Goal: Check status: Check status

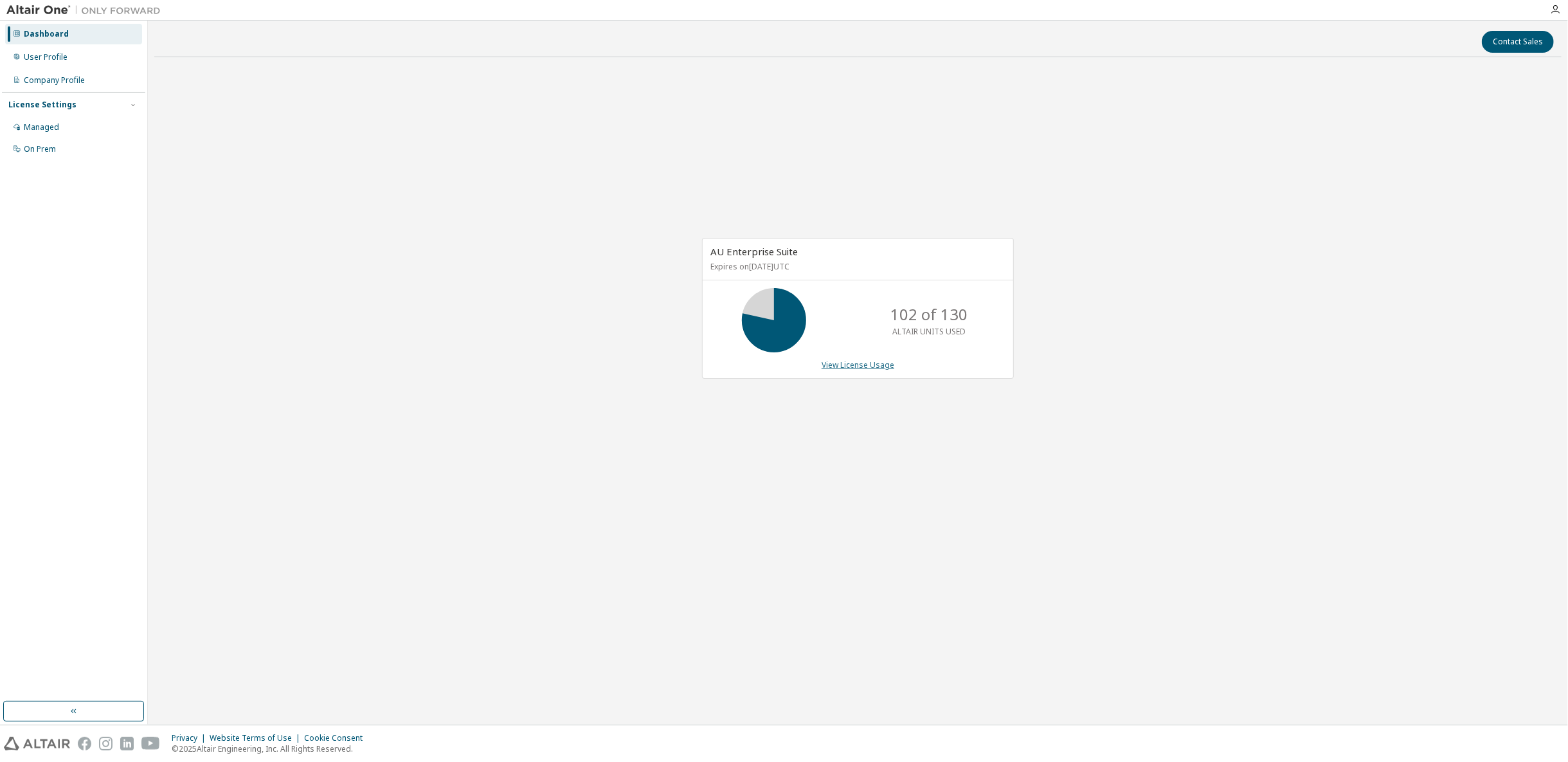
click at [842, 368] on link "View License Usage" at bounding box center [858, 364] width 72 height 11
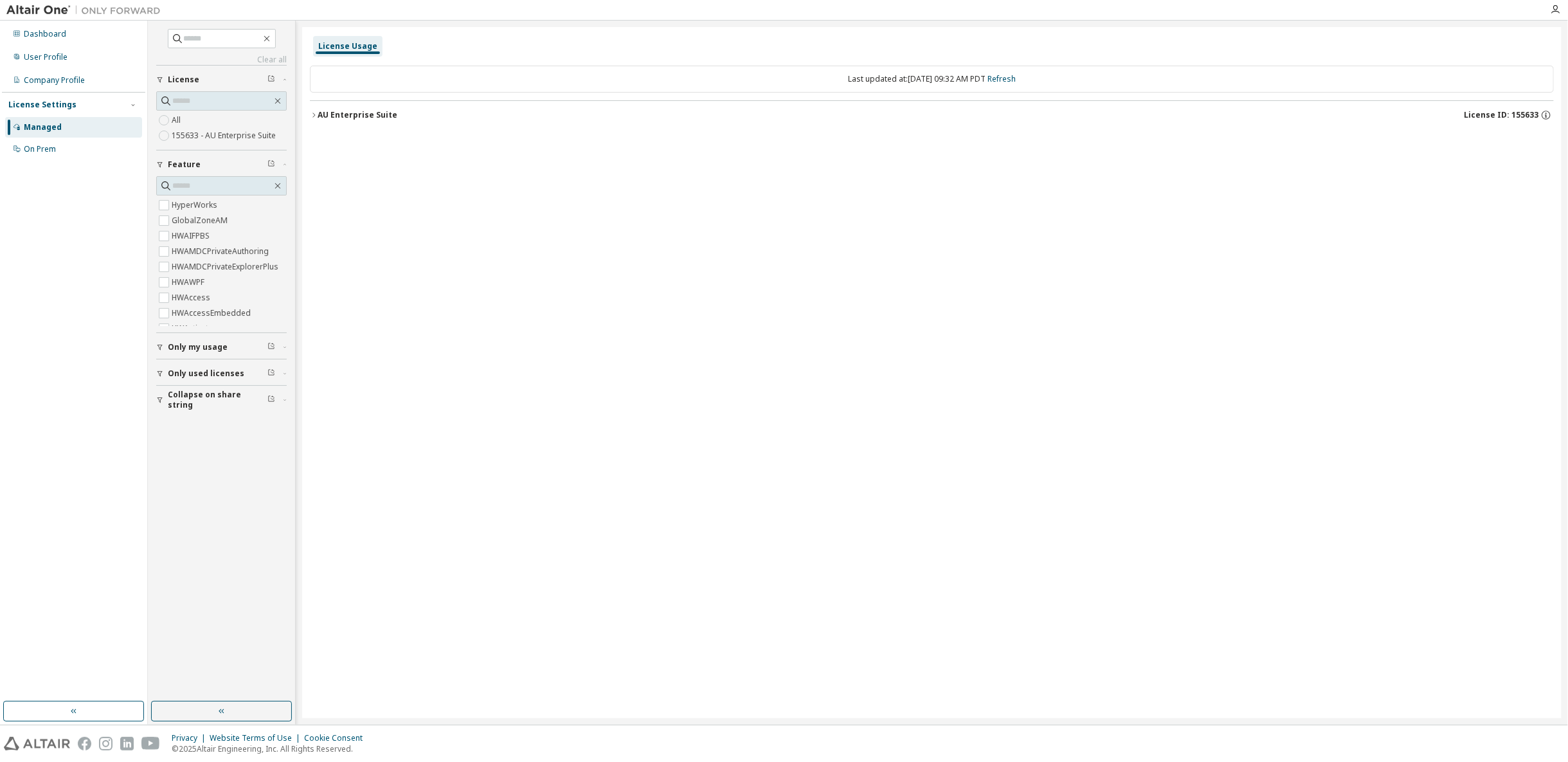
click at [428, 121] on button "AU Enterprise Suite License ID: 155633" at bounding box center [931, 115] width 1244 height 28
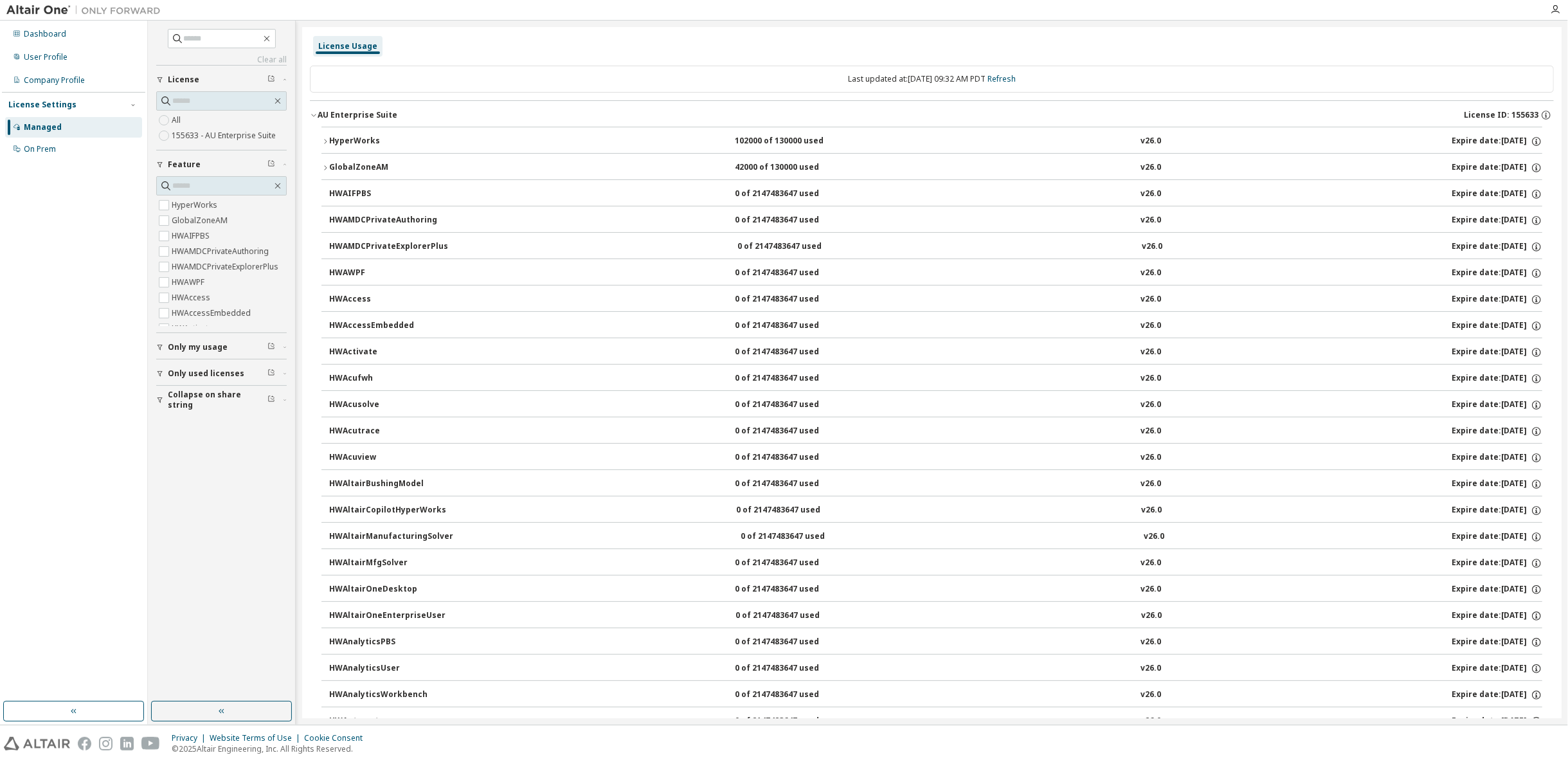
click at [430, 130] on button "HyperWorks 102000 of 130000 used v26.0 Expire date: [DATE]" at bounding box center [931, 142] width 1220 height 28
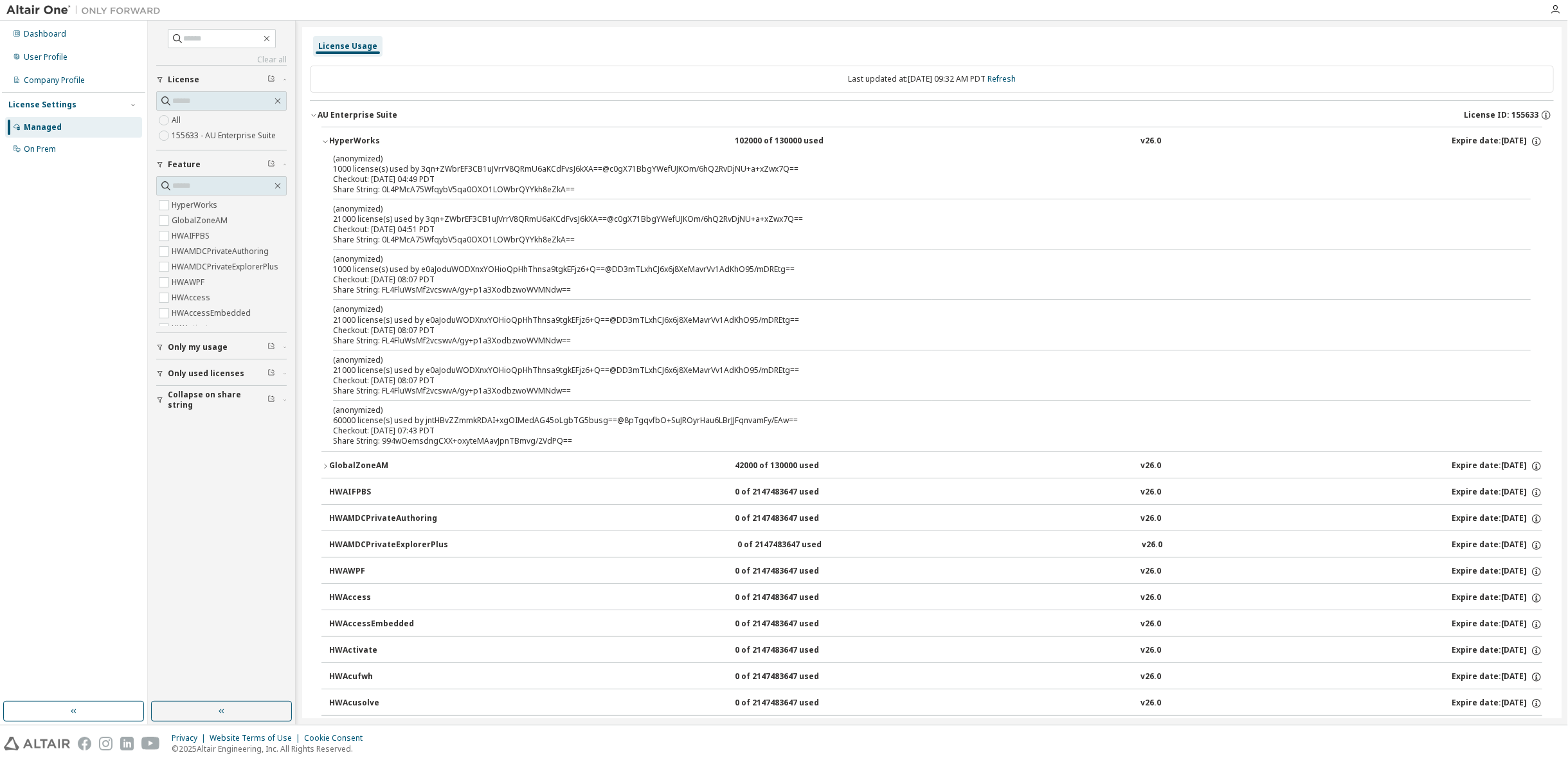
click at [347, 463] on div "GlobalZoneAM" at bounding box center [387, 466] width 116 height 12
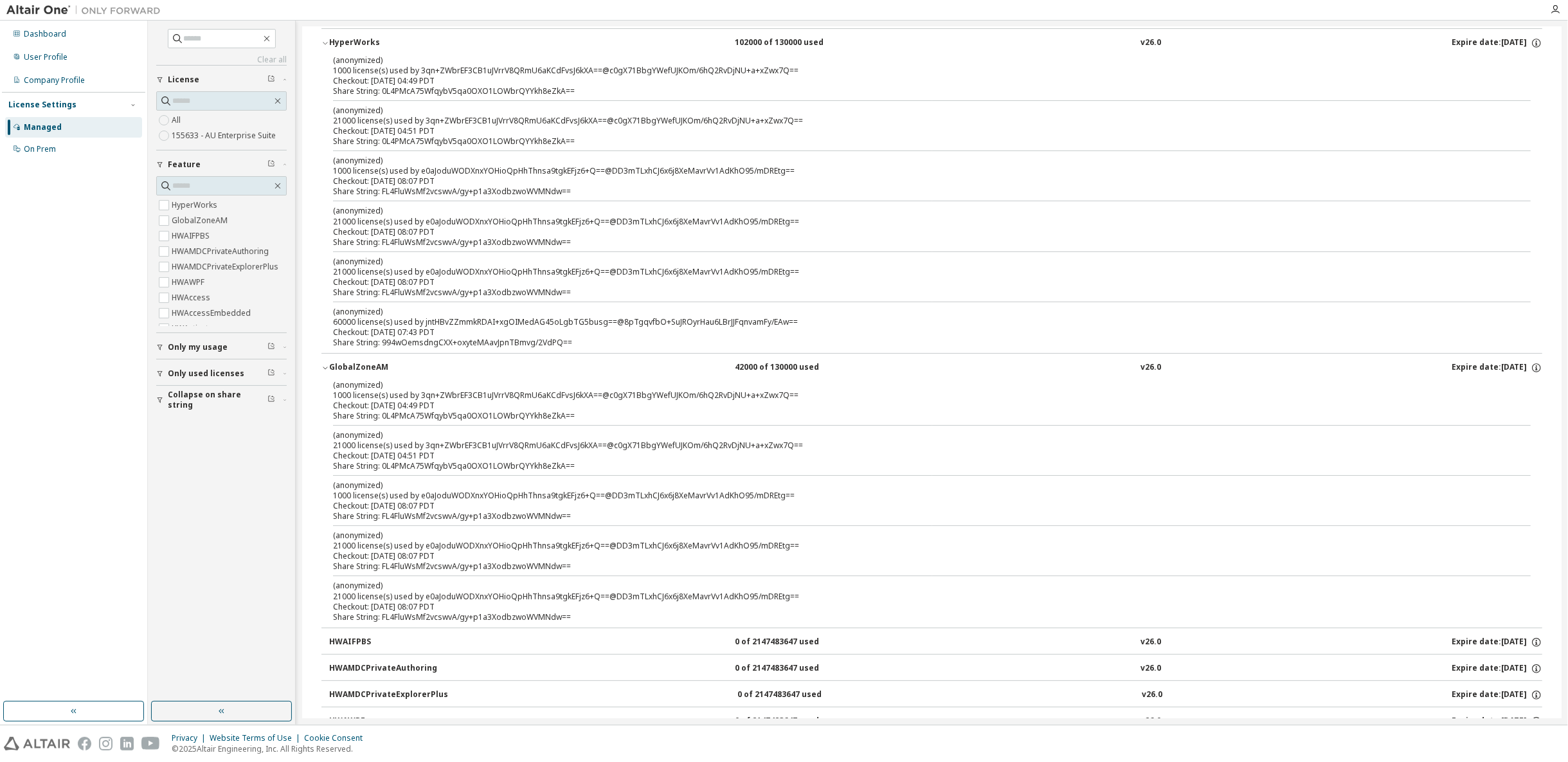
scroll to position [72, 0]
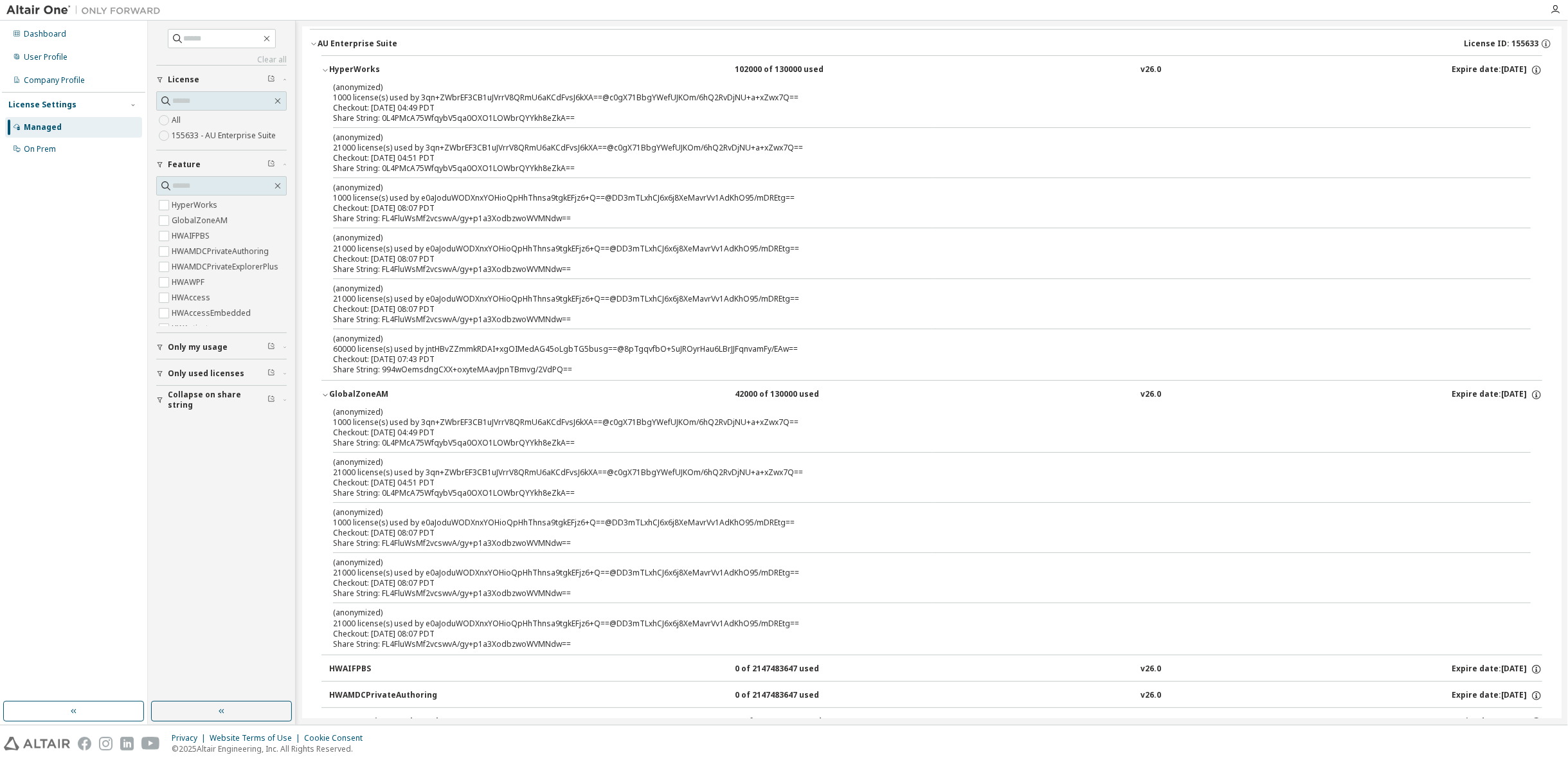
click at [357, 394] on div "GlobalZoneAM" at bounding box center [387, 395] width 116 height 12
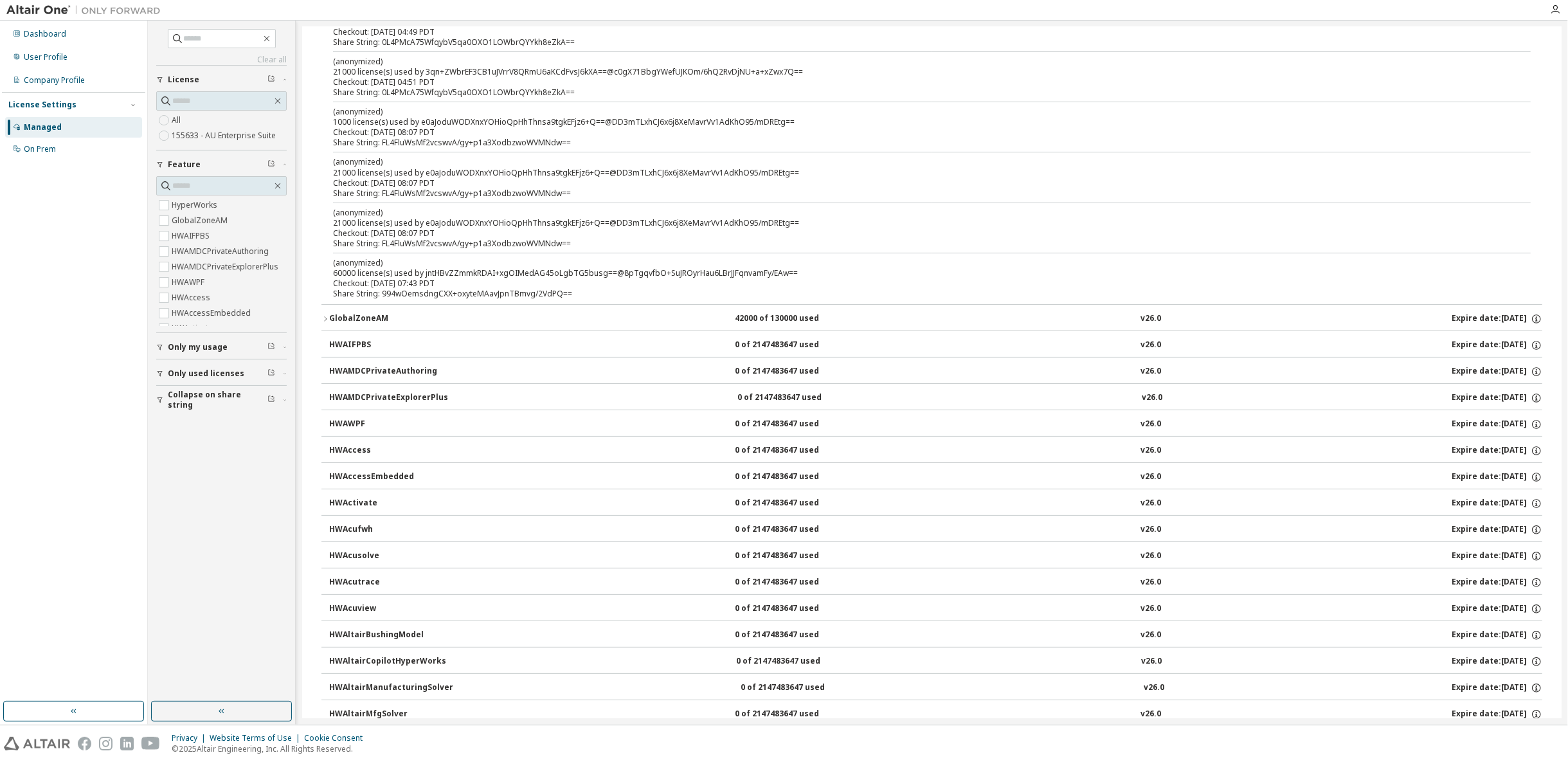
scroll to position [0, 0]
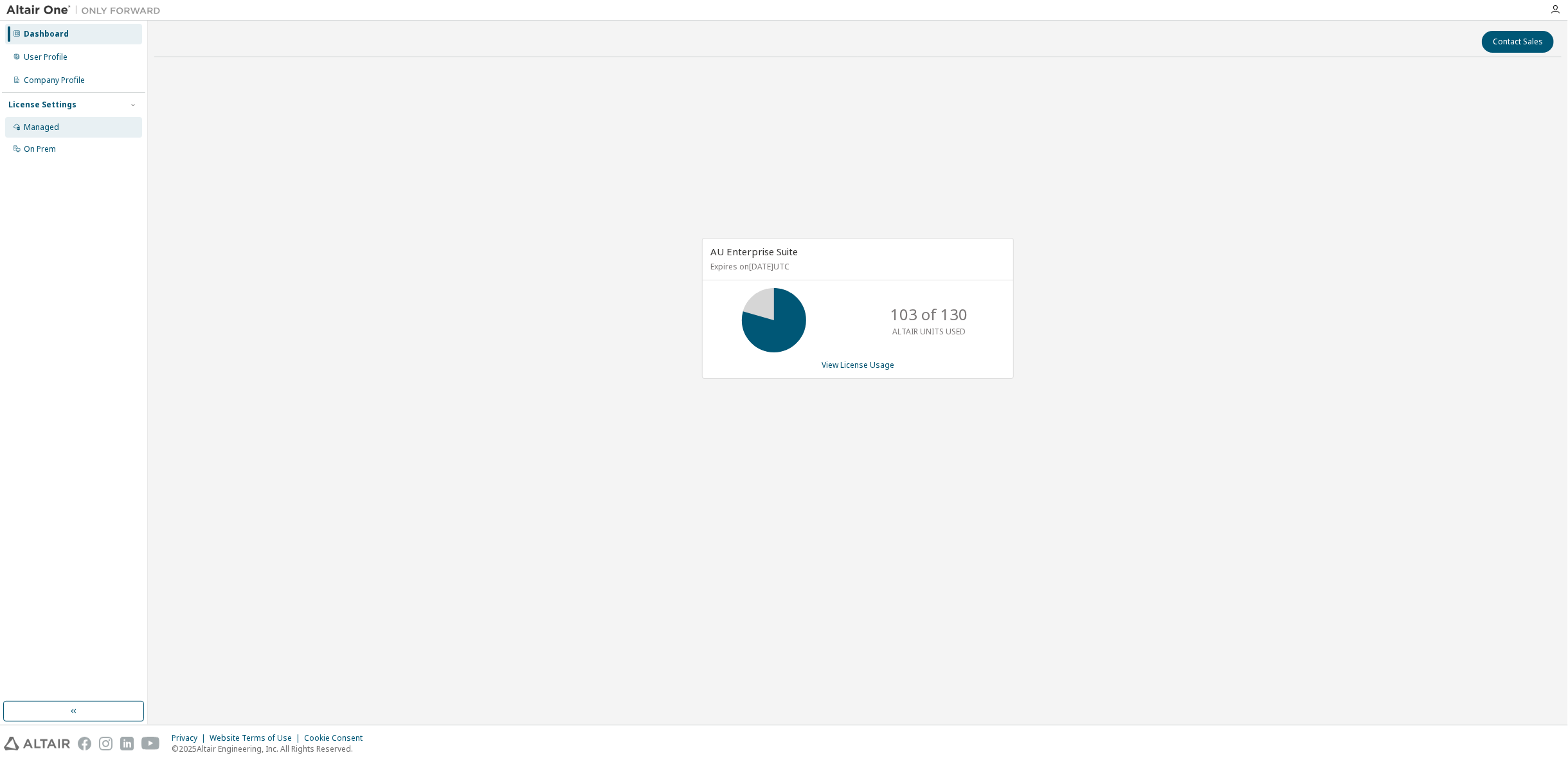
click at [54, 132] on div "Managed" at bounding box center [73, 127] width 137 height 21
